Goal: Transaction & Acquisition: Purchase product/service

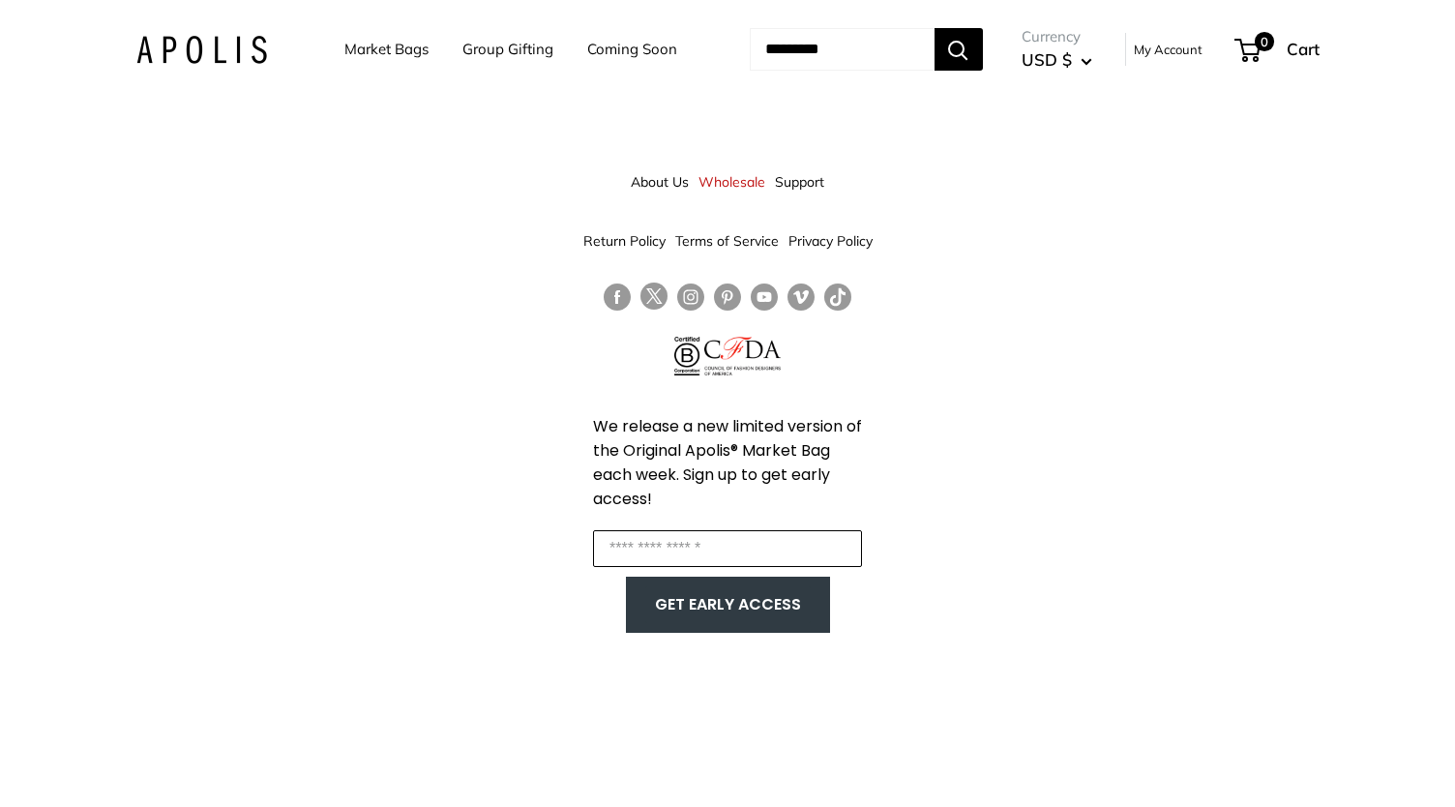
click at [689, 544] on input "Enter your email" at bounding box center [727, 548] width 269 height 37
type input "**********"
click at [401, 49] on link "Market Bags" at bounding box center [386, 49] width 84 height 27
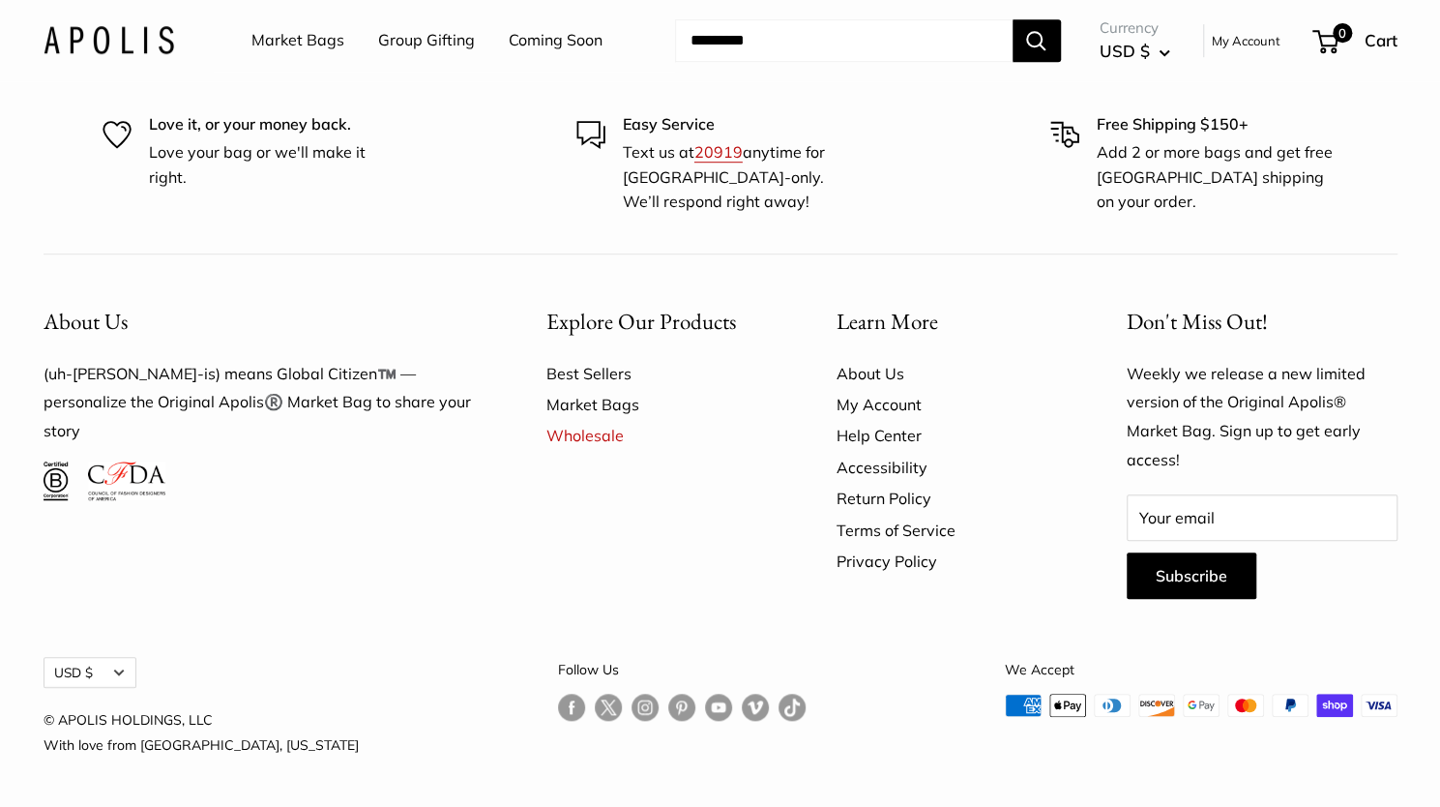
scroll to position [5629, 0]
click at [312, 44] on link "Market Bags" at bounding box center [297, 40] width 93 height 29
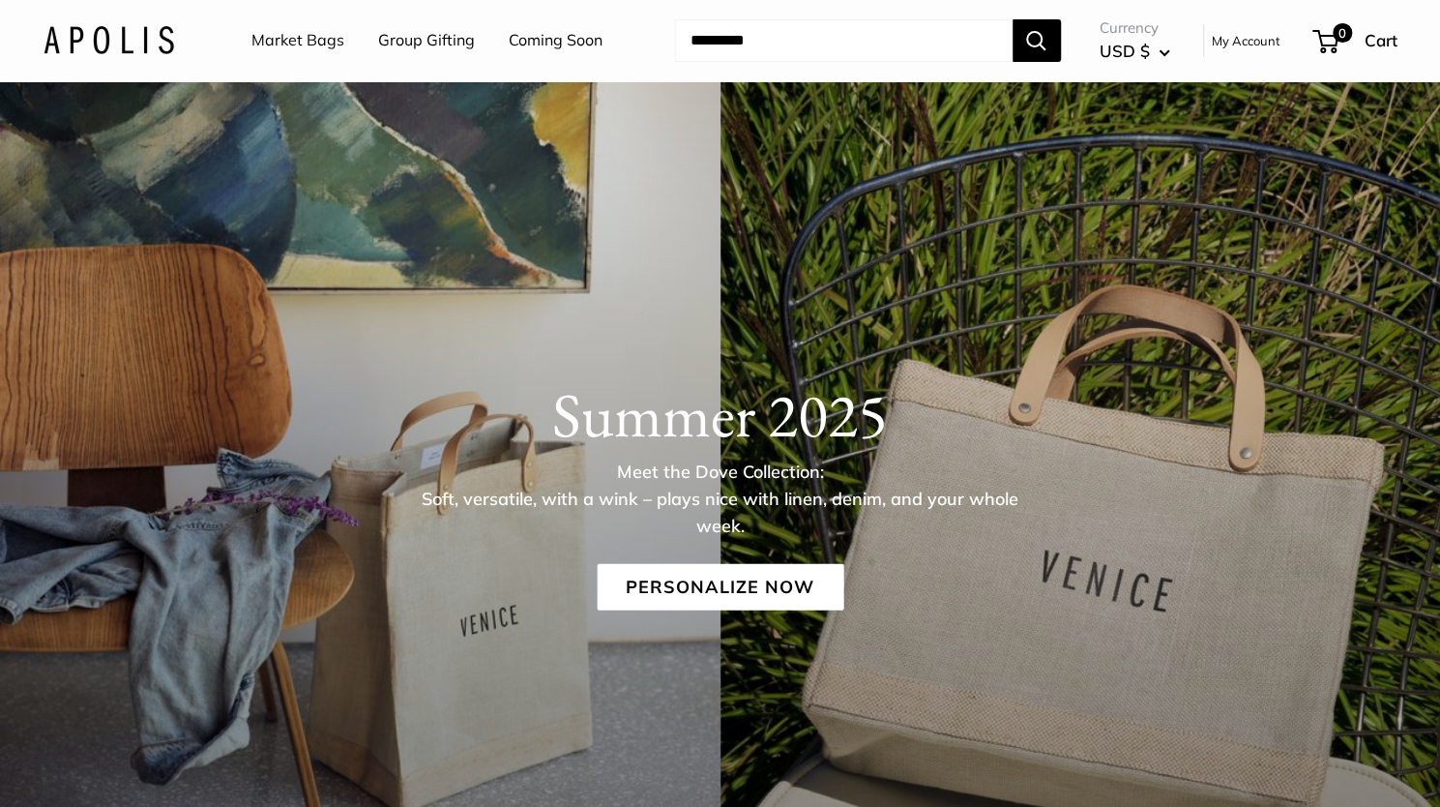
click at [572, 43] on link "Coming Soon" at bounding box center [556, 40] width 94 height 29
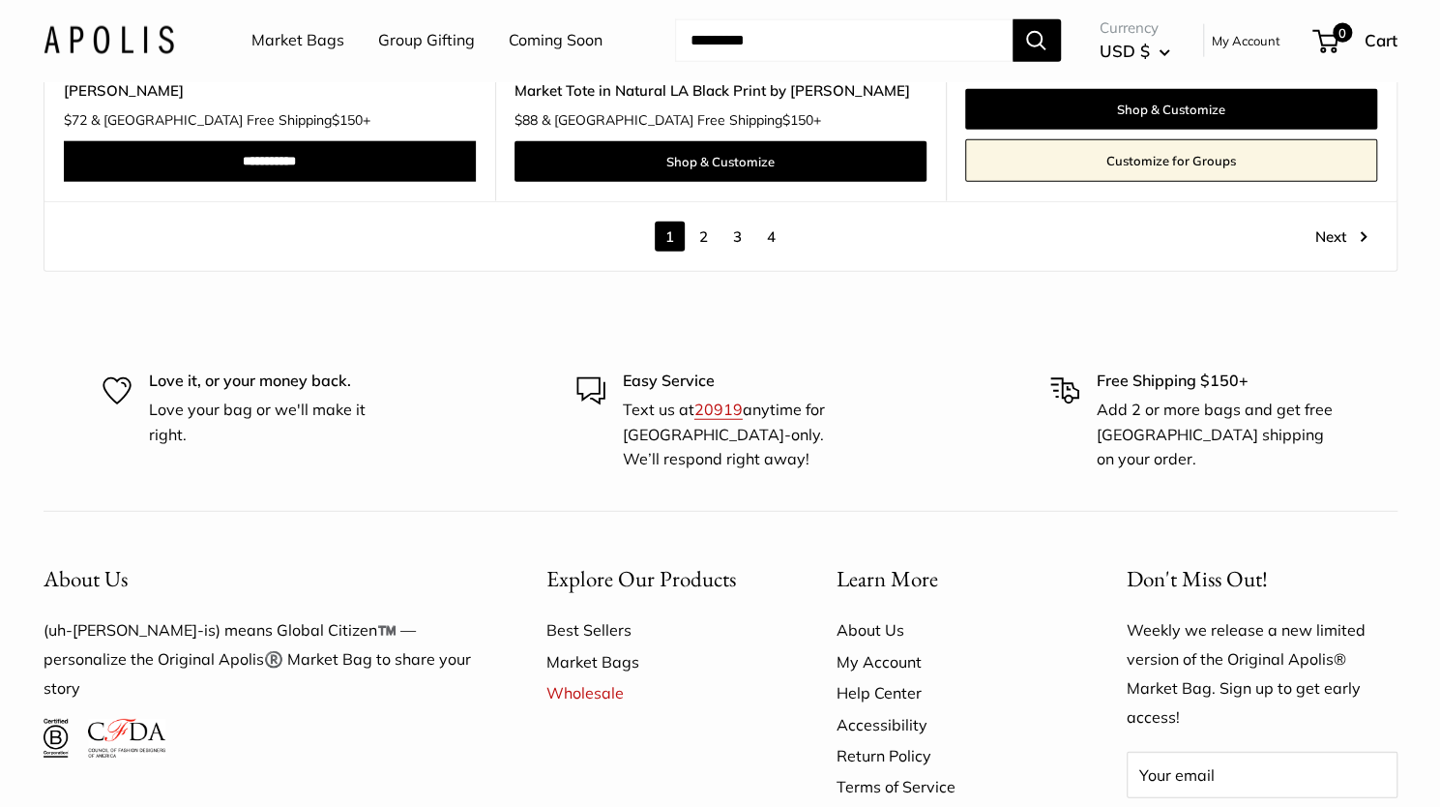
scroll to position [11412, 0]
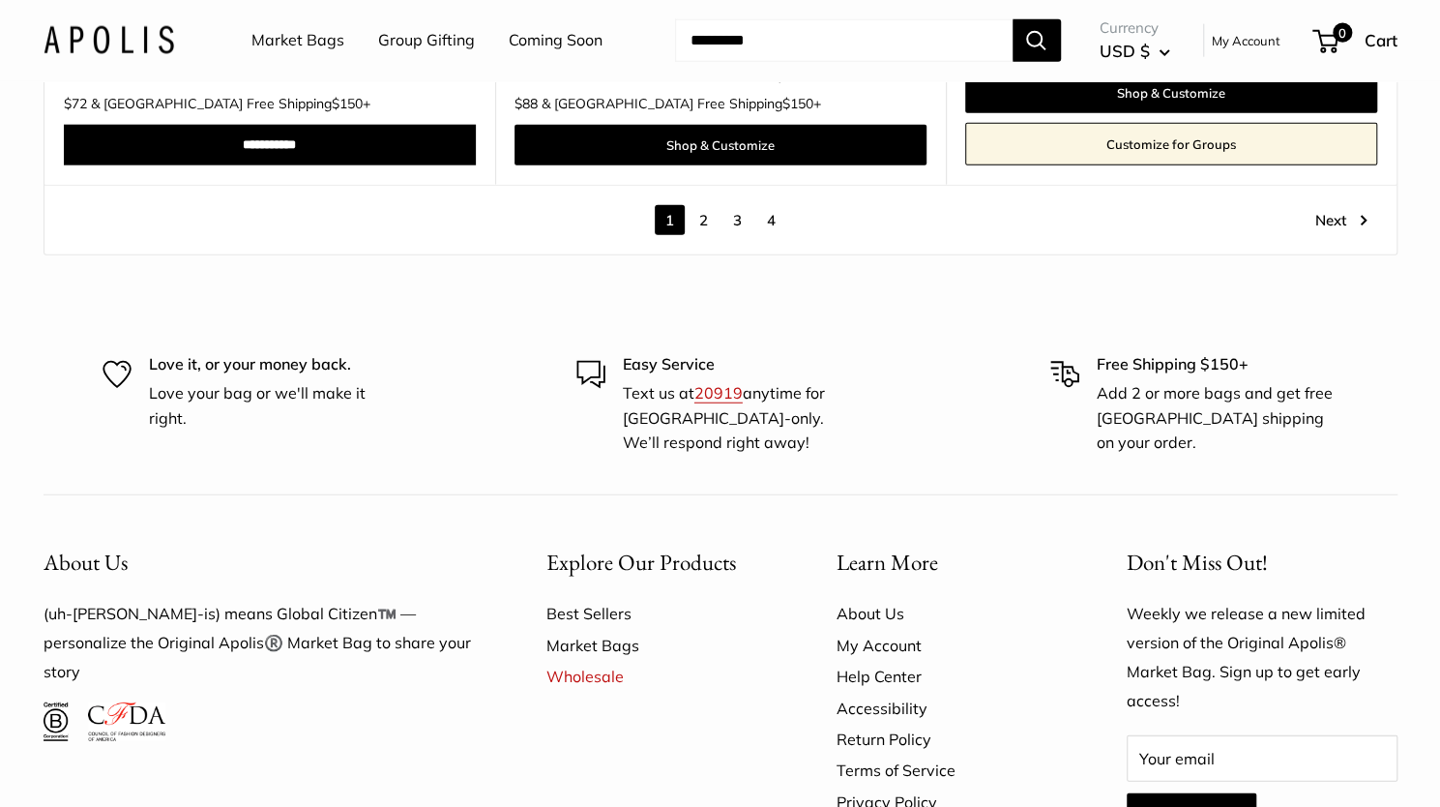
click at [1337, 205] on link "Next" at bounding box center [1341, 220] width 52 height 30
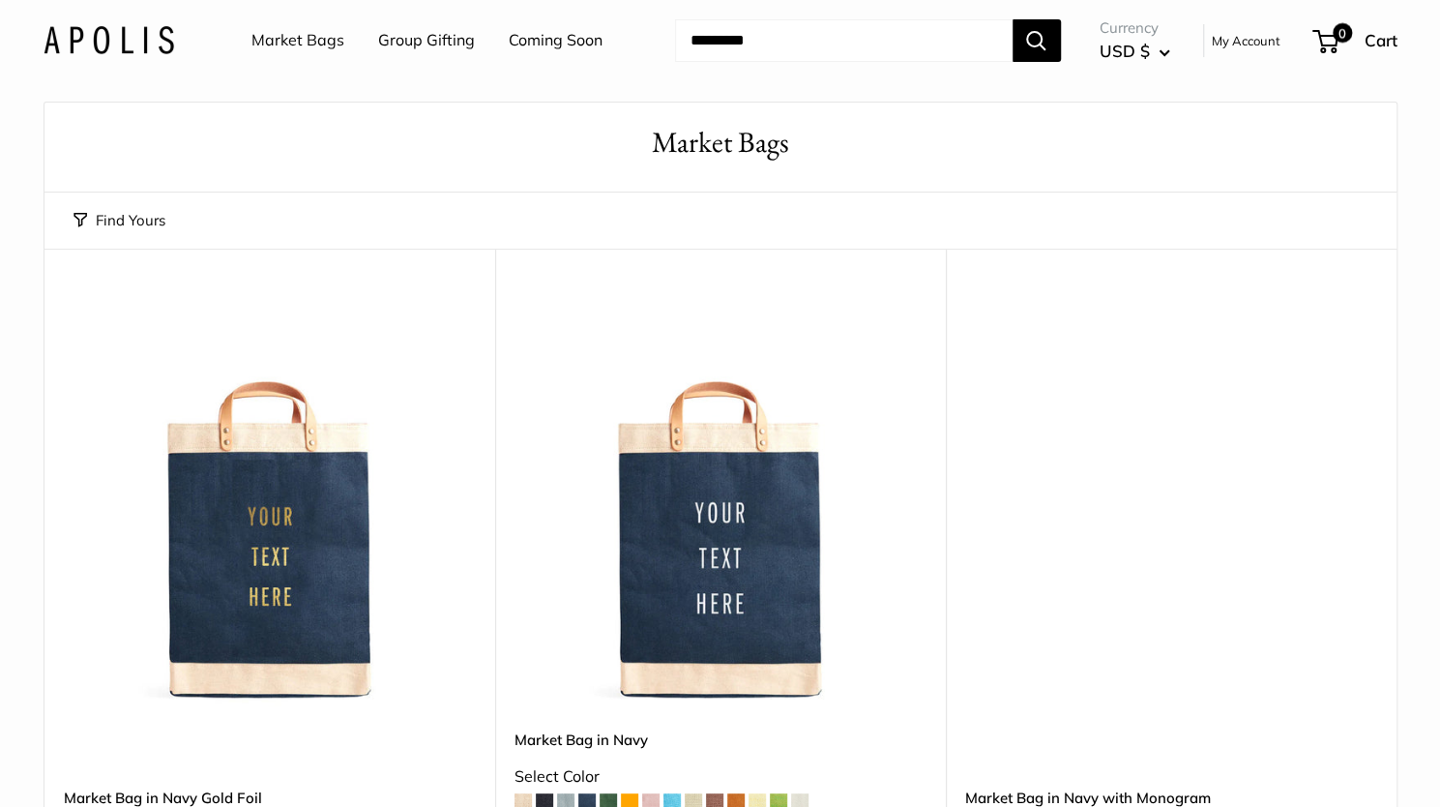
scroll to position [23, 0]
